Goal: Check status: Check status

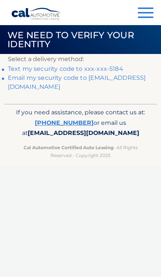
click at [101, 66] on link "Text my security code to xxx-xxx-5184" at bounding box center [65, 68] width 115 height 7
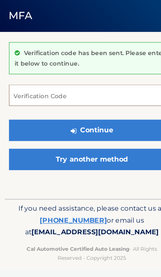
click at [78, 100] on input "Verification Code" at bounding box center [80, 109] width 145 height 19
type input "120237"
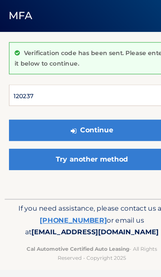
click at [81, 131] on button "Continue" at bounding box center [80, 140] width 145 height 19
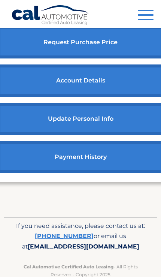
scroll to position [397, 0]
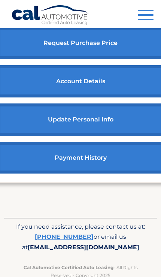
click at [112, 157] on link "payment history" at bounding box center [80, 158] width 166 height 32
